Goal: Task Accomplishment & Management: Manage account settings

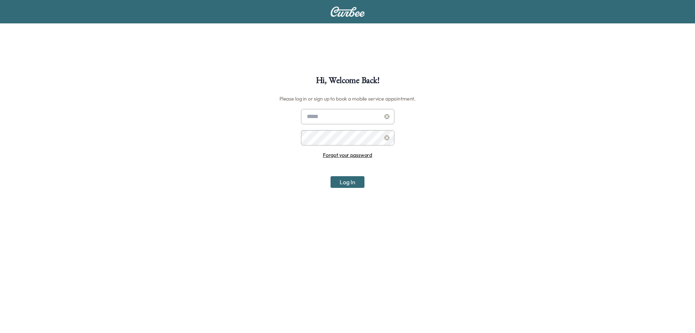
click at [349, 118] on input "text" at bounding box center [347, 116] width 93 height 15
type input "**********"
click at [349, 187] on button "Log In" at bounding box center [348, 182] width 34 height 12
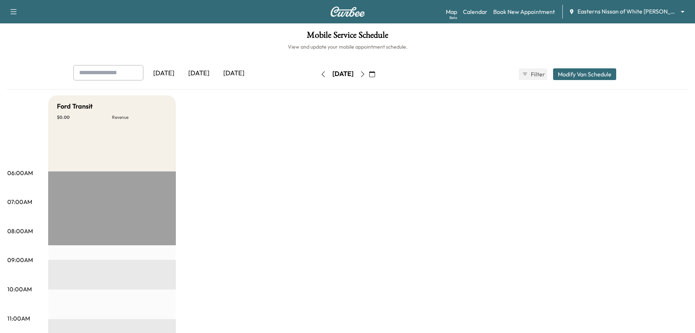
click at [11, 5] on div "Support Log Out Map Beta Calendar Book New Appointment Easterns Nissan of White…" at bounding box center [347, 11] width 695 height 23
click at [12, 12] on icon "button" at bounding box center [13, 11] width 9 height 9
click at [507, 33] on h1 "Mobile Service Schedule" at bounding box center [347, 37] width 681 height 12
click at [612, 16] on div "Map Beta Calendar Book New Appointment Easterns Nissan of White Marsh ******** ​" at bounding box center [567, 12] width 243 height 14
click at [617, 11] on body "Support Log Out Map Beta Calendar Book New Appointment Easterns Nissan of White…" at bounding box center [347, 166] width 695 height 333
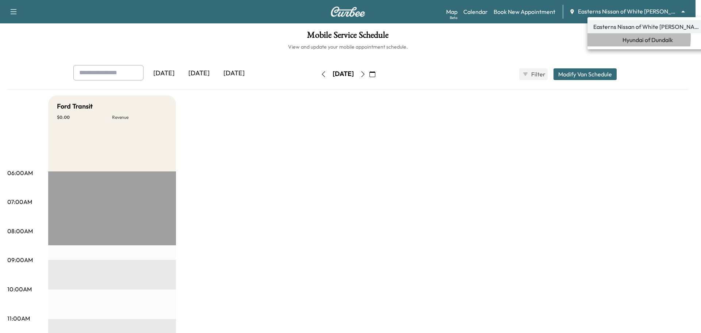
click at [622, 38] on span "Hyundai of Dundalk" at bounding box center [647, 39] width 50 height 9
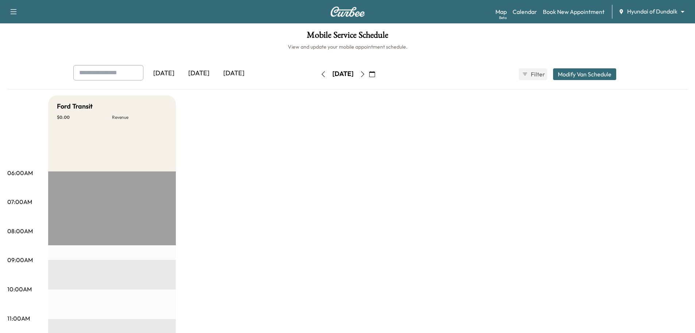
click at [582, 73] on button "Modify Van Schedule" at bounding box center [584, 74] width 63 height 12
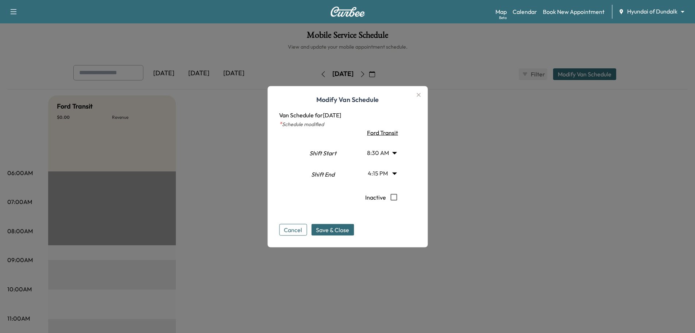
click at [423, 95] on icon "button" at bounding box center [418, 94] width 9 height 9
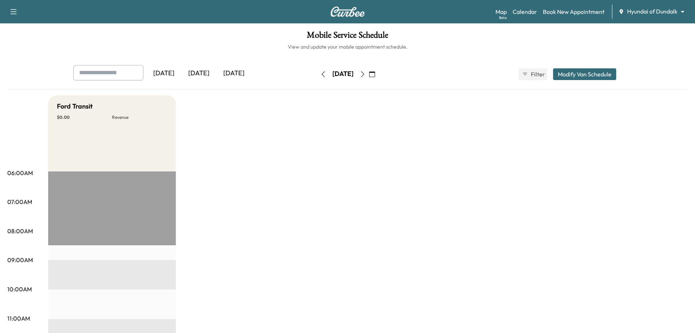
click at [112, 129] on div "Ford Transit $ 0.00 Revenue" at bounding box center [112, 133] width 128 height 76
click at [83, 110] on h5 "Ford Transit" at bounding box center [75, 106] width 36 height 10
